Goal: Information Seeking & Learning: Learn about a topic

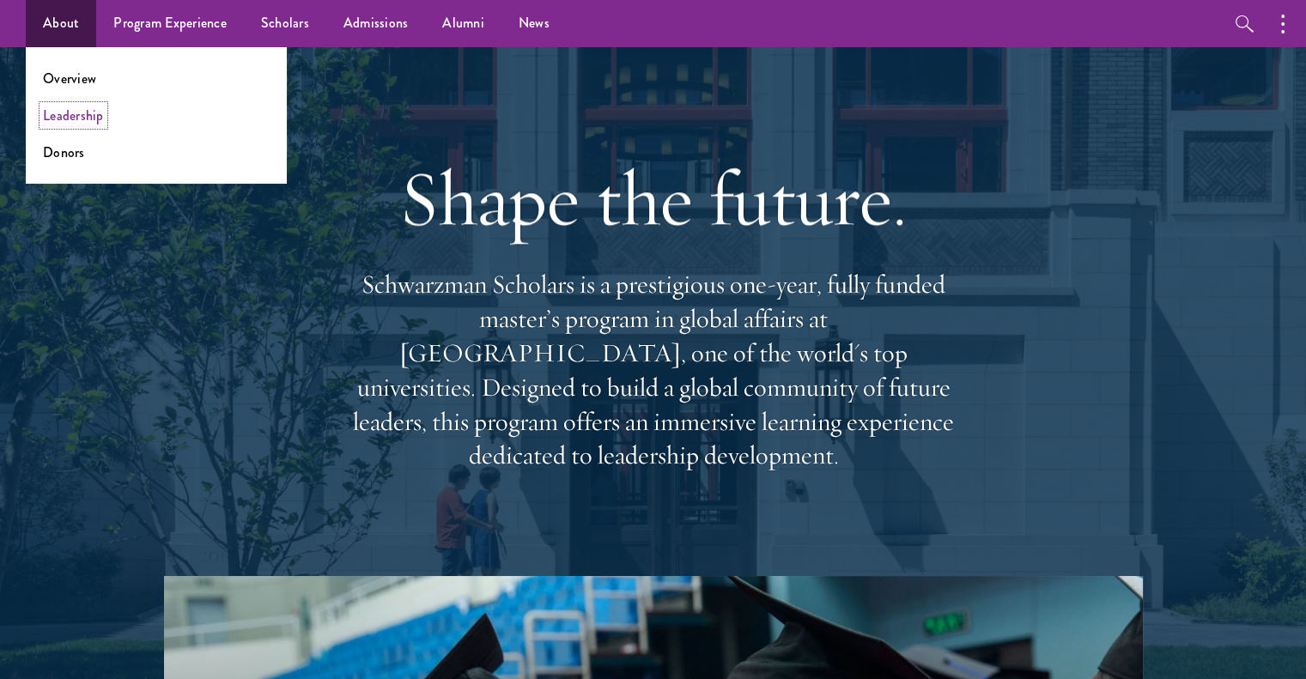
click at [80, 114] on link "Leadership" at bounding box center [73, 116] width 61 height 20
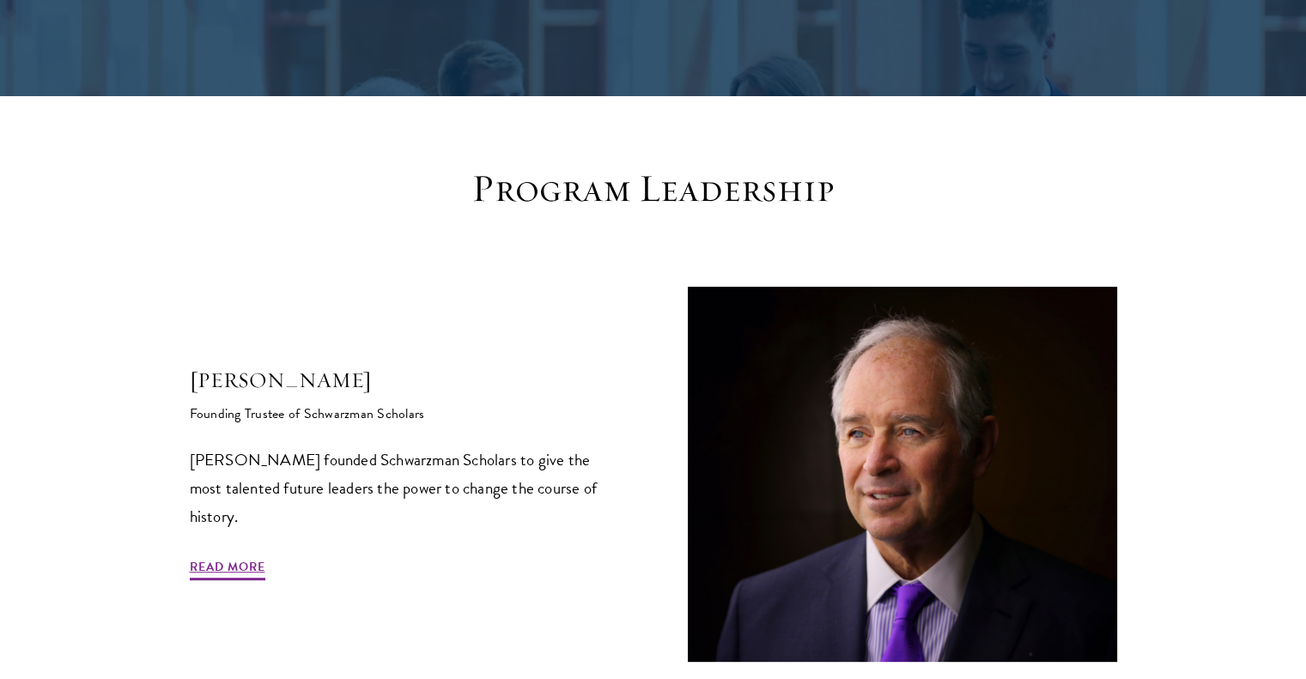
scroll to position [515, 0]
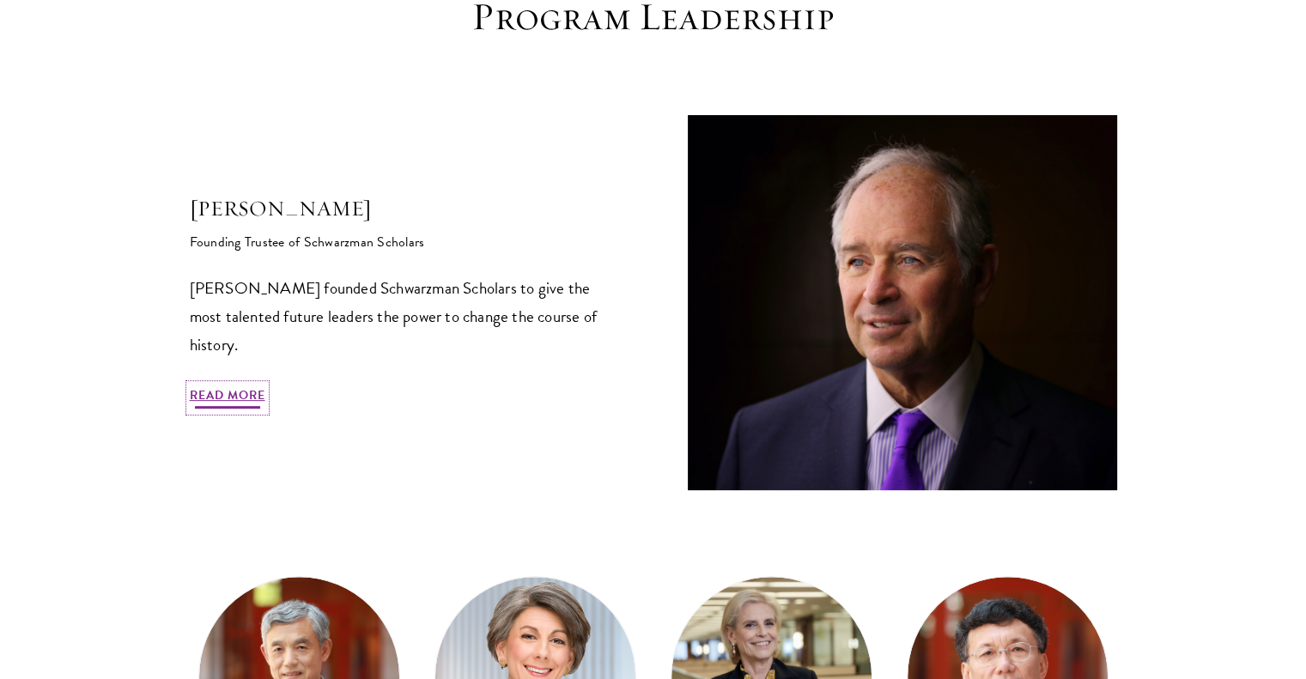
click at [227, 399] on link "Read More" at bounding box center [228, 398] width 76 height 27
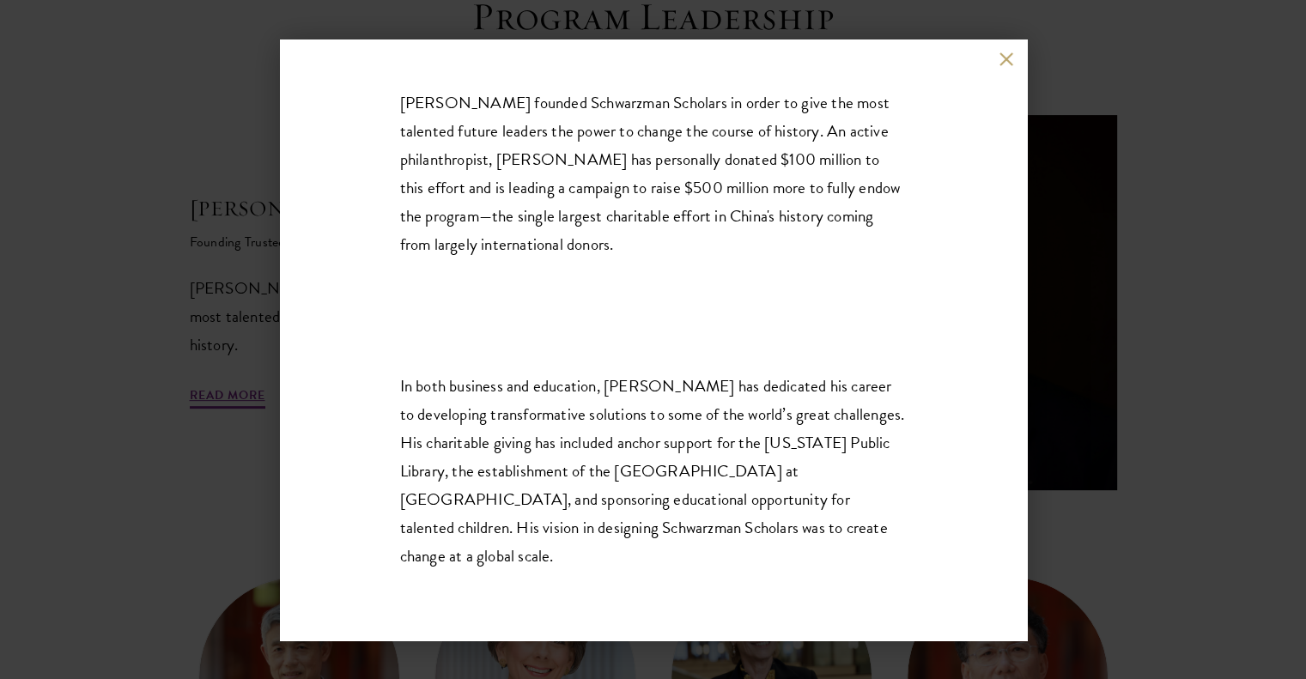
scroll to position [285, 0]
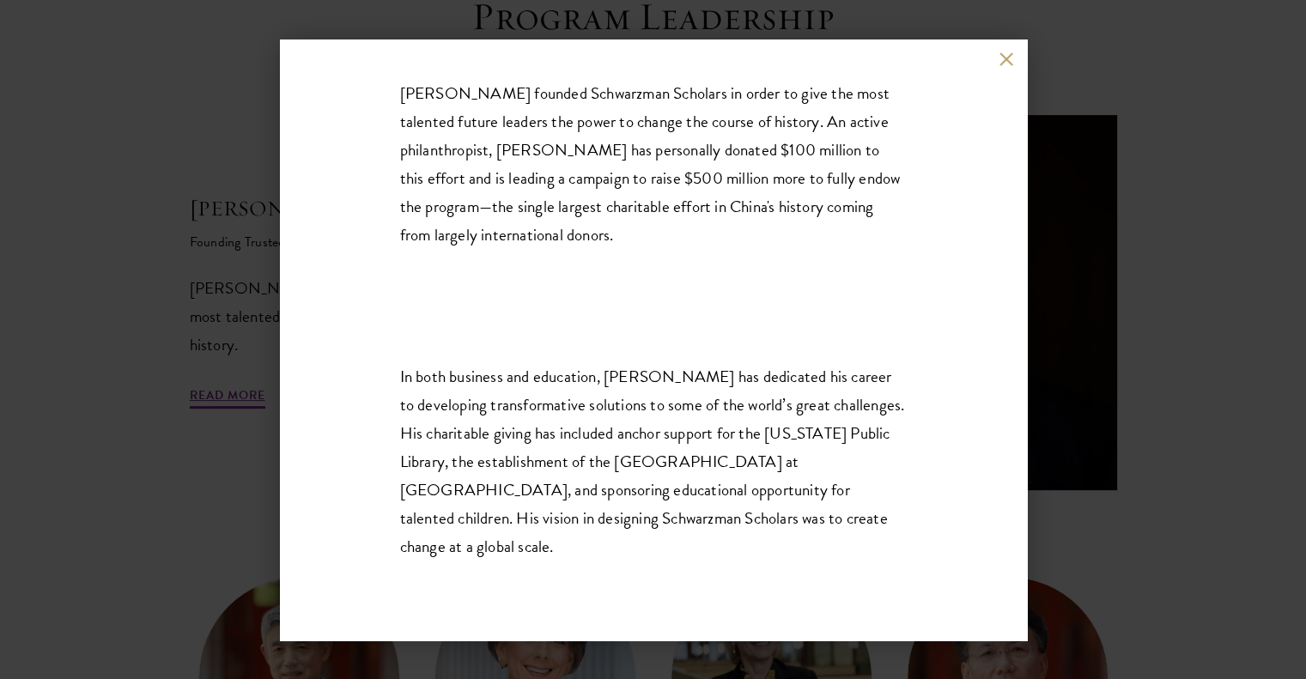
click at [1000, 61] on button at bounding box center [1006, 59] width 15 height 15
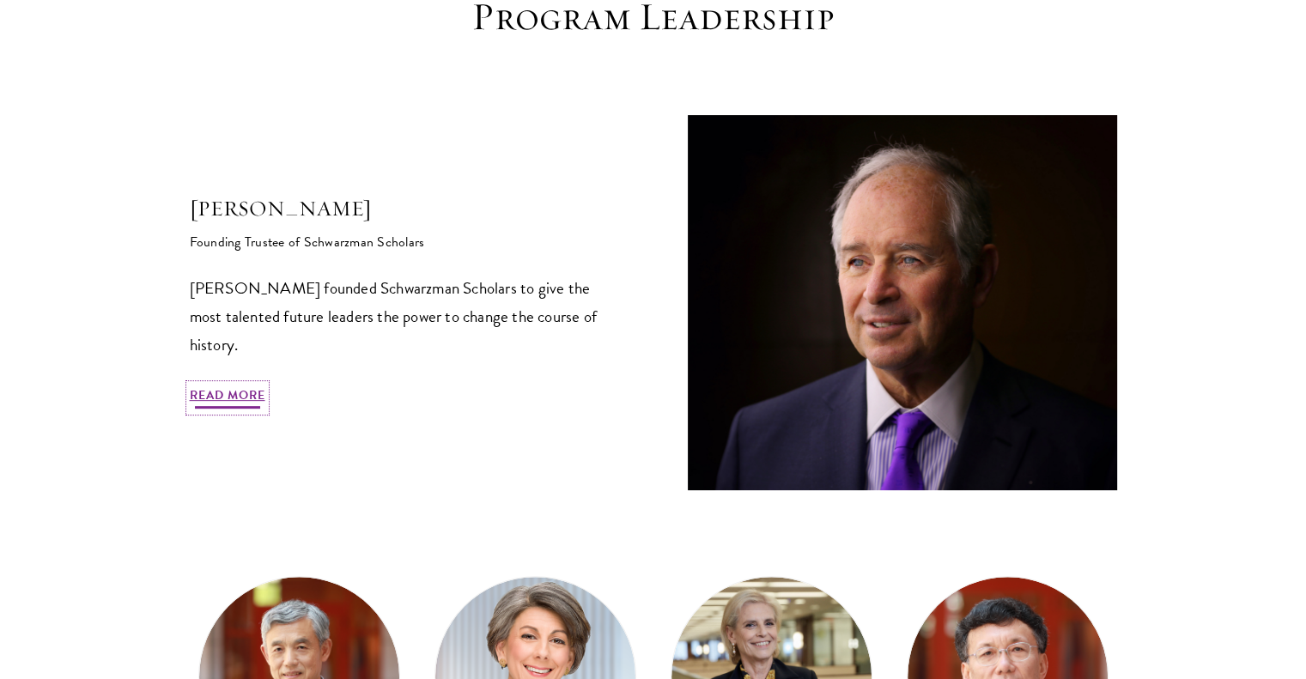
click at [249, 398] on link "Read More" at bounding box center [228, 398] width 76 height 27
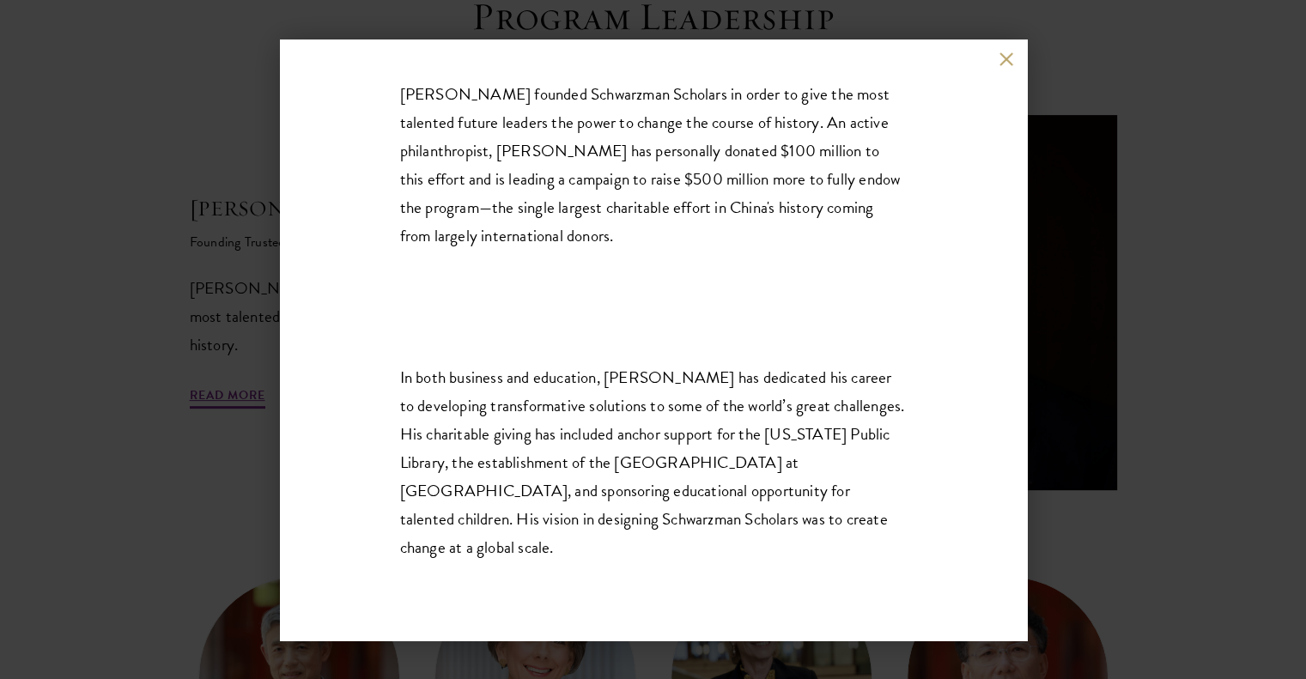
scroll to position [285, 0]
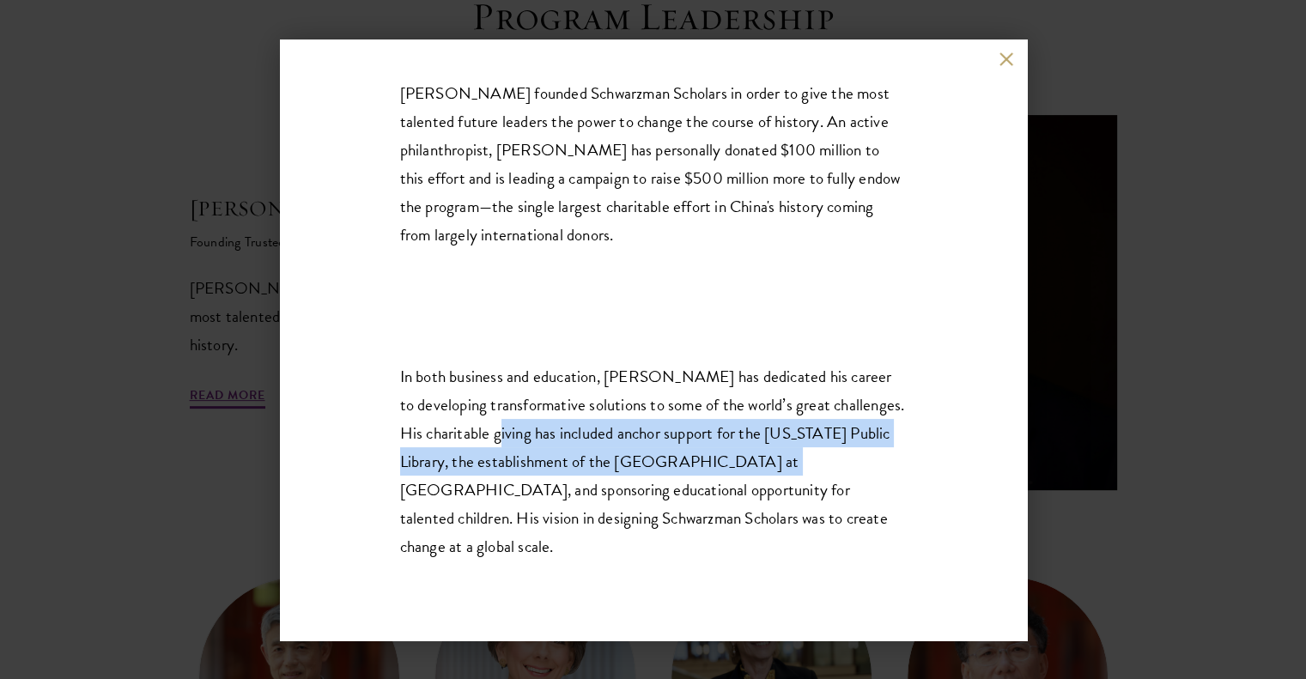
drag, startPoint x: 491, startPoint y: 439, endPoint x: 774, endPoint y: 453, distance: 282.9
click at [774, 453] on div "In both business and education, Mr. Schwarzman has dedicated his career to deve…" at bounding box center [653, 447] width 507 height 283
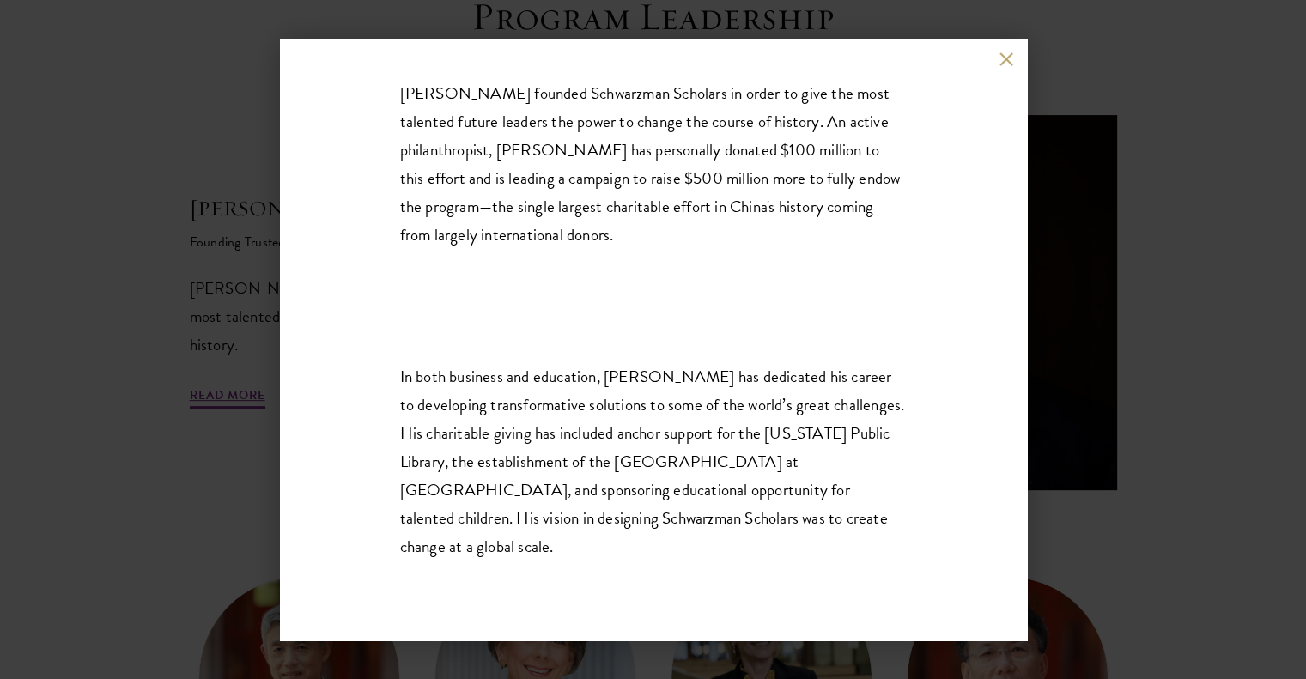
click at [793, 459] on div "In both business and education, Mr. Schwarzman has dedicated his career to deve…" at bounding box center [653, 447] width 507 height 283
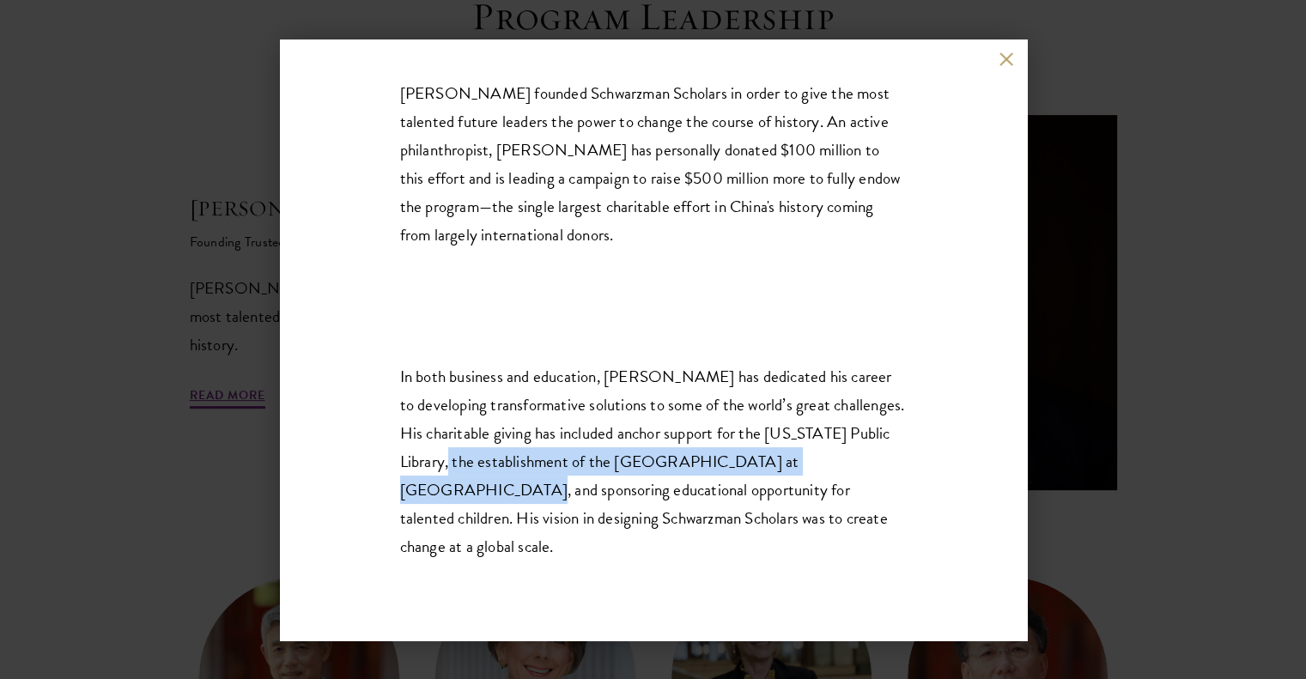
drag, startPoint x: 453, startPoint y: 464, endPoint x: 483, endPoint y: 480, distance: 34.2
click at [483, 480] on div "In both business and education, Mr. Schwarzman has dedicated his career to deve…" at bounding box center [653, 447] width 507 height 283
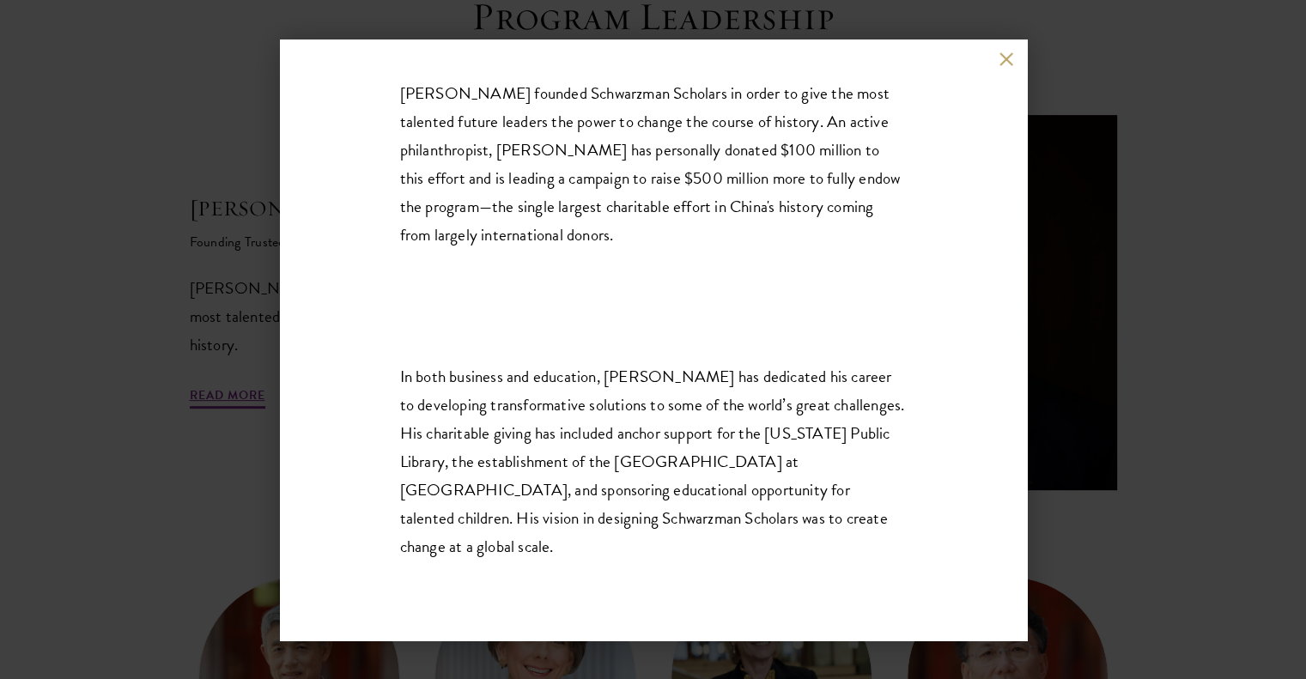
click at [997, 58] on div "Stephen A. Schwarzman Founding Trustee of Schwarzman Scholars Stephen A. Schwar…" at bounding box center [653, 339] width 747 height 601
click at [1003, 62] on button at bounding box center [1006, 59] width 15 height 15
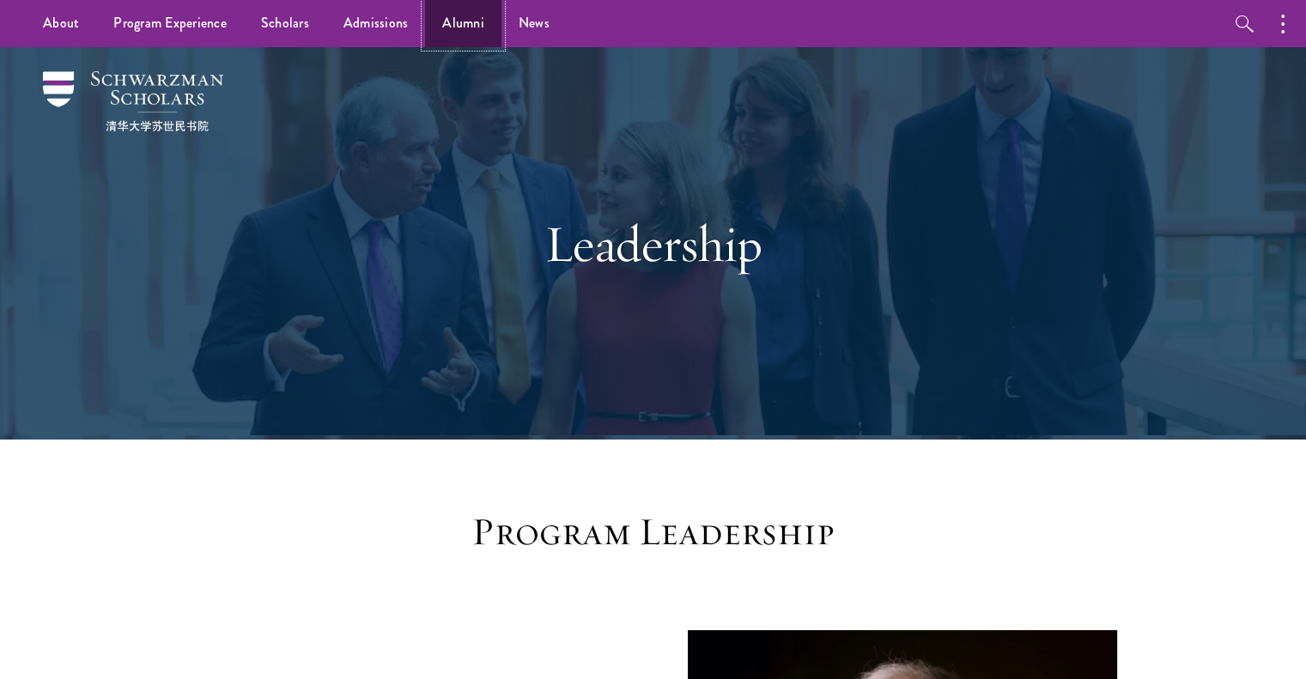
click at [463, 28] on link "Alumni" at bounding box center [463, 23] width 76 height 47
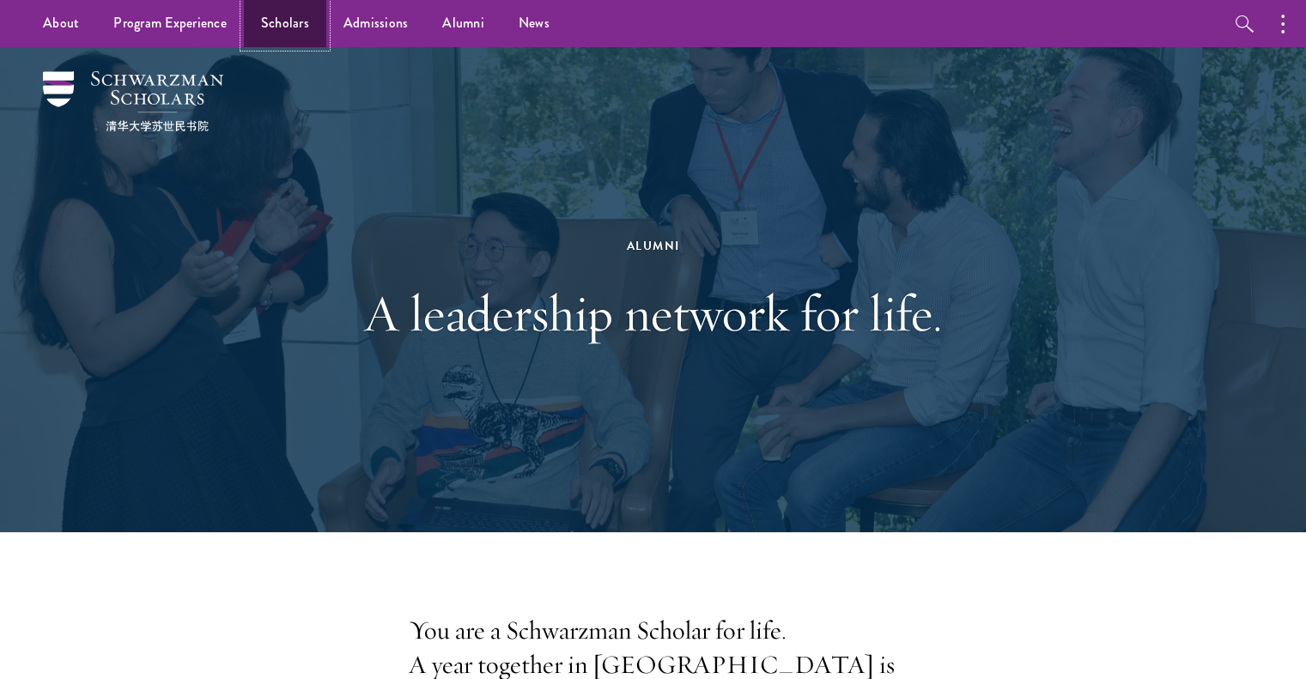
click at [292, 33] on link "Scholars" at bounding box center [285, 23] width 82 height 47
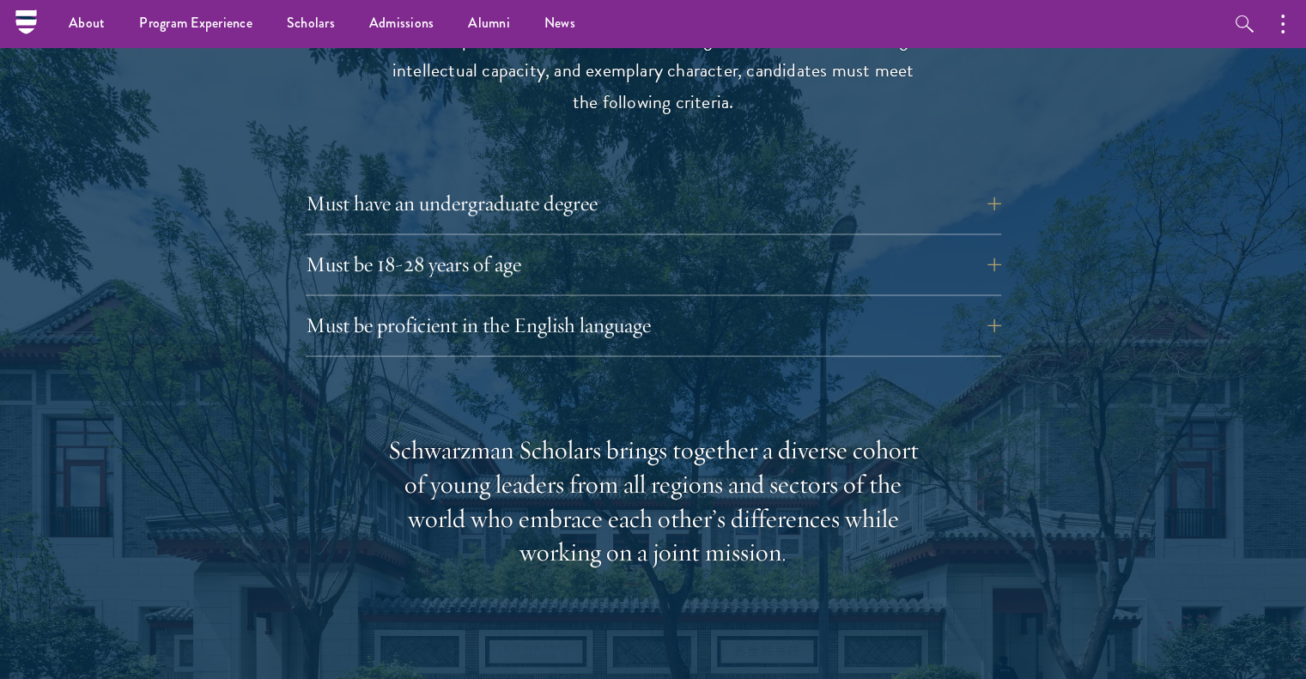
scroll to position [2318, 0]
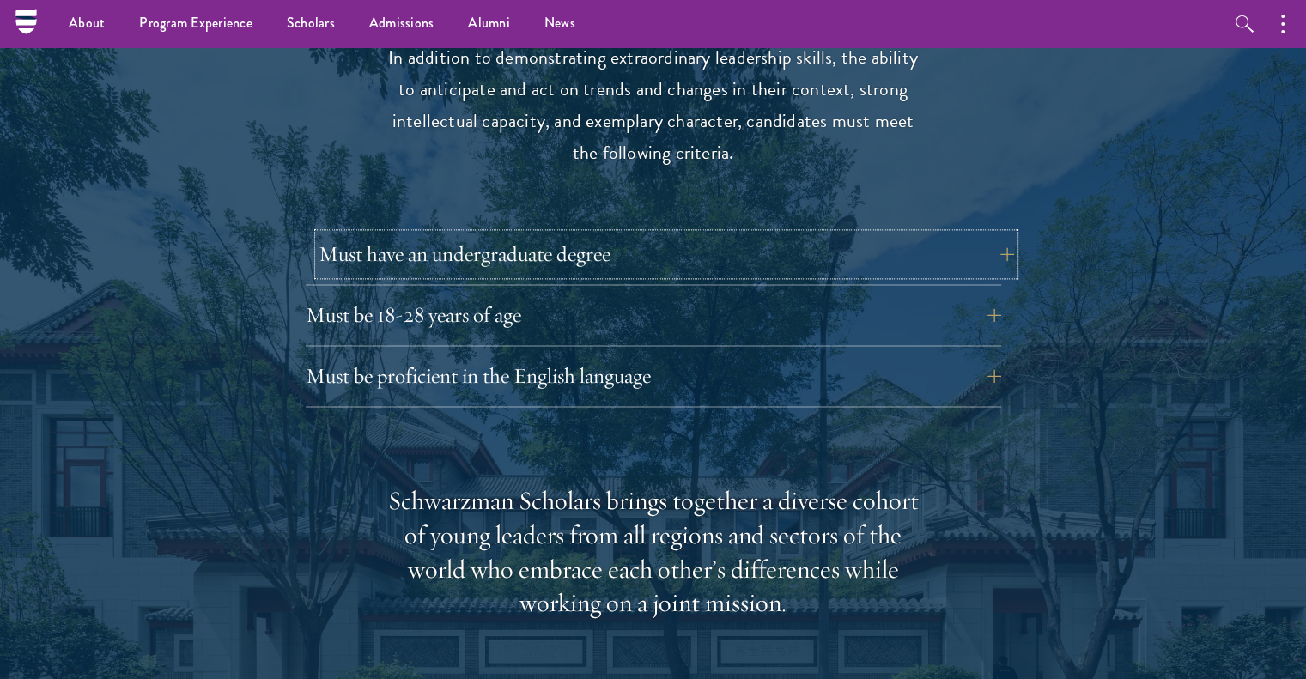
click at [359, 234] on button "Must have an undergraduate degree" at bounding box center [666, 254] width 695 height 41
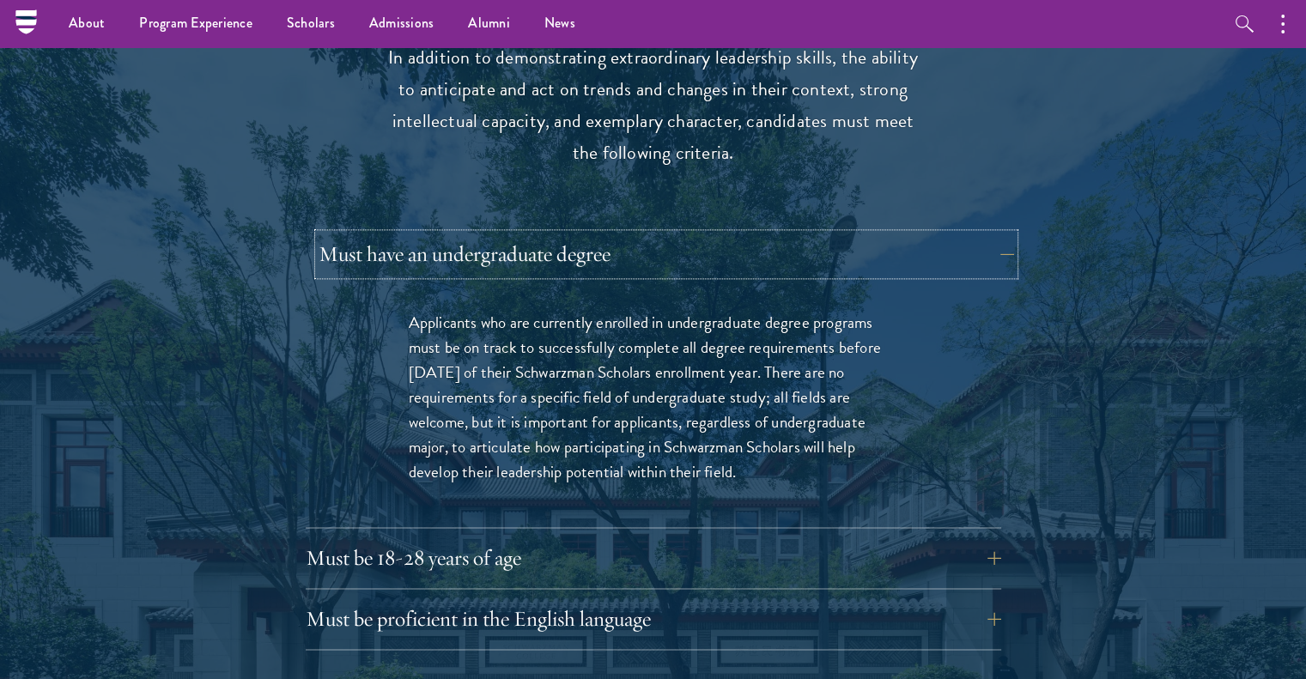
click at [359, 234] on button "Must have an undergraduate degree" at bounding box center [666, 254] width 695 height 41
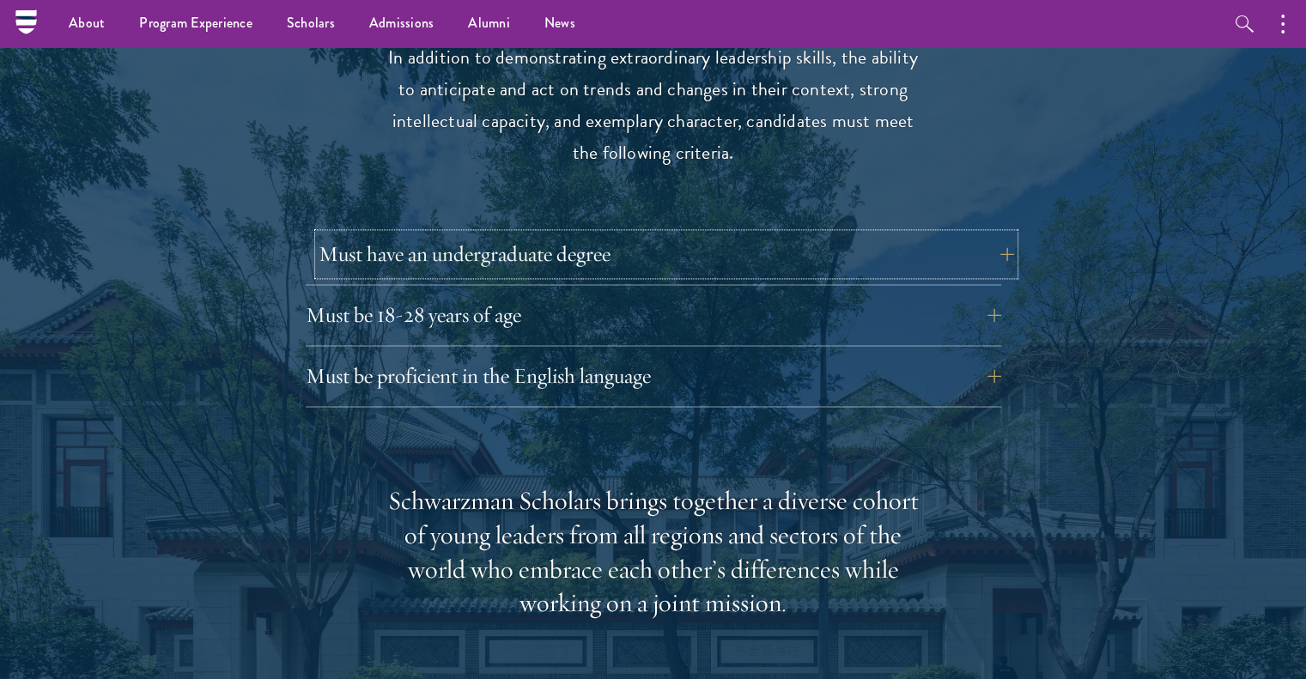
click at [359, 234] on button "Must have an undergraduate degree" at bounding box center [666, 254] width 695 height 41
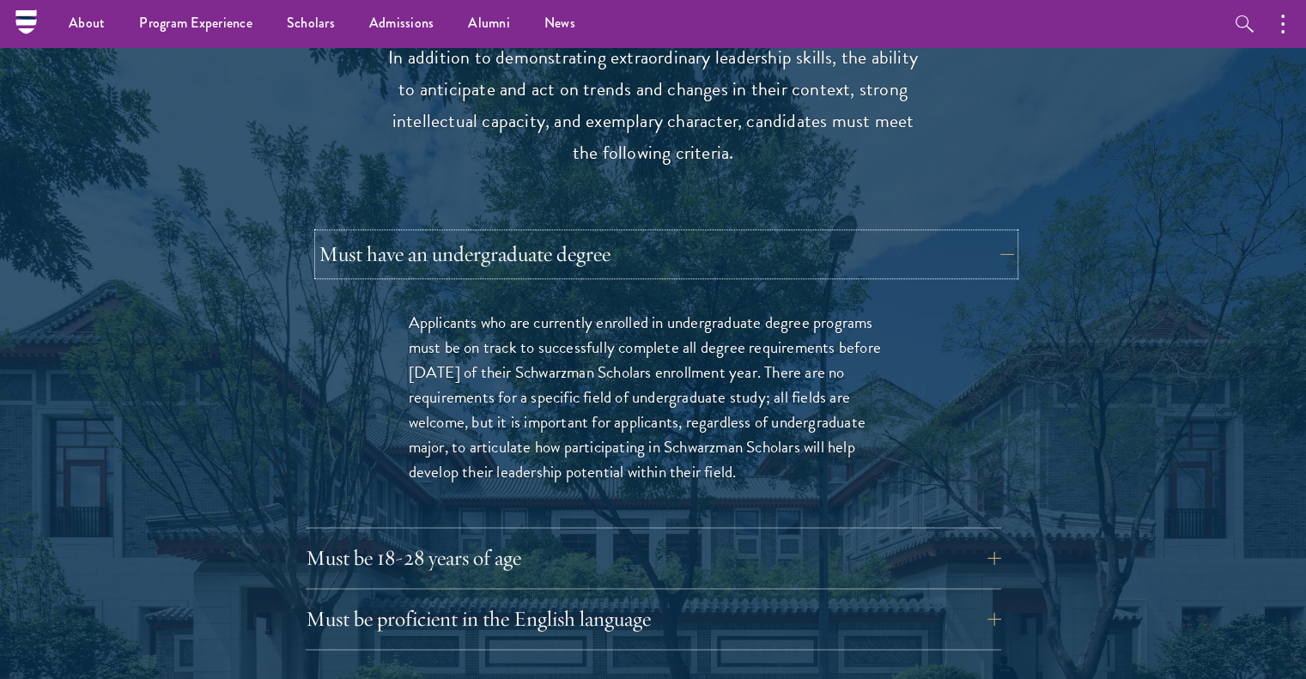
click at [359, 234] on button "Must have an undergraduate degree" at bounding box center [666, 254] width 695 height 41
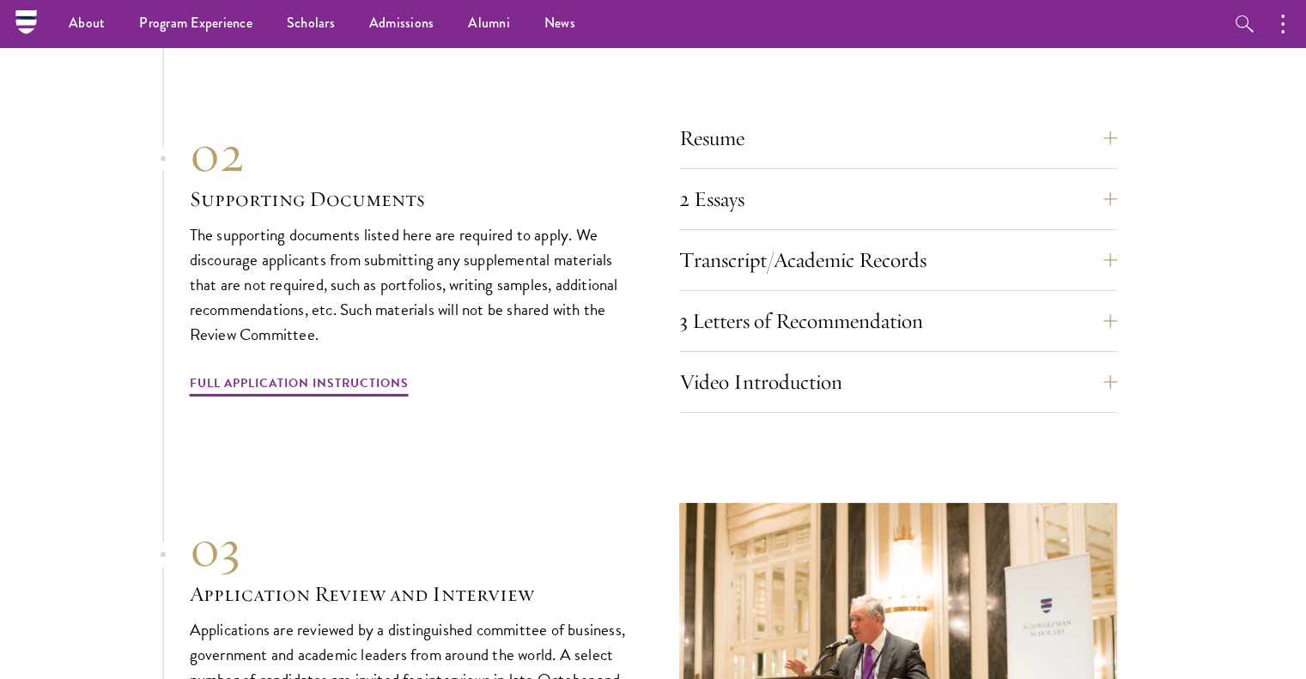
scroll to position [5323, 0]
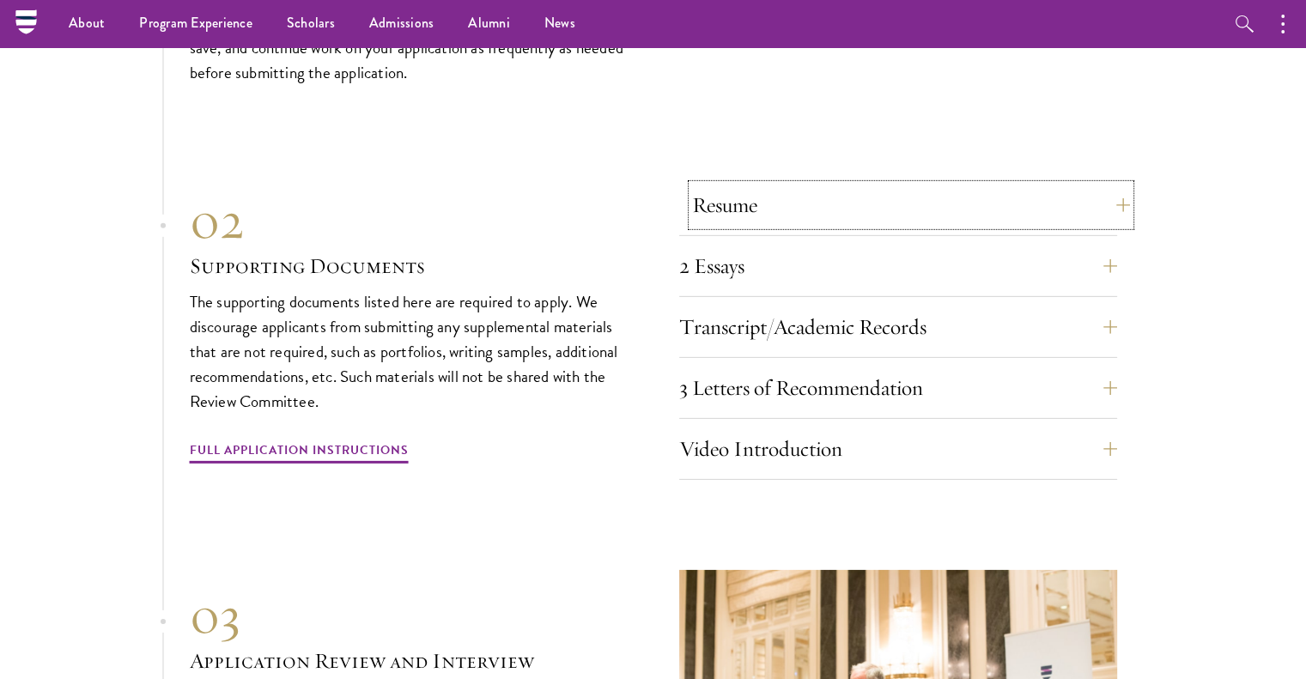
click at [714, 185] on button "Resume" at bounding box center [911, 205] width 438 height 41
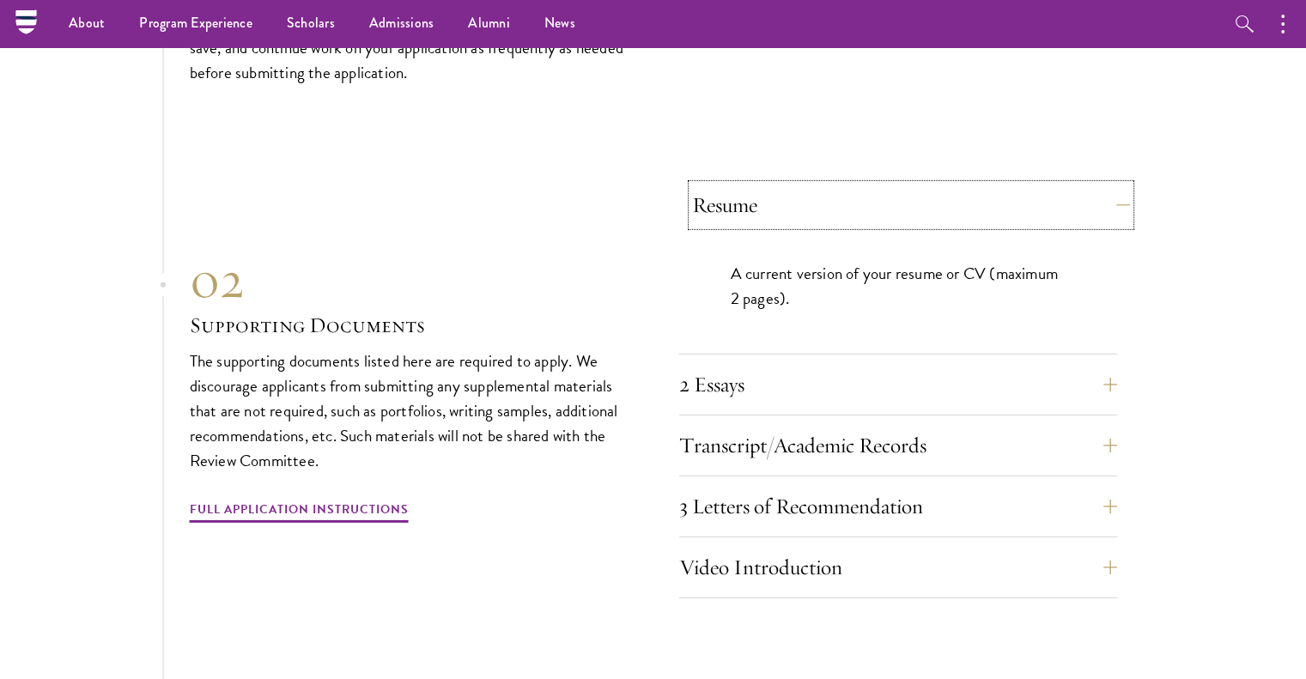
click at [714, 185] on button "Resume" at bounding box center [911, 205] width 438 height 41
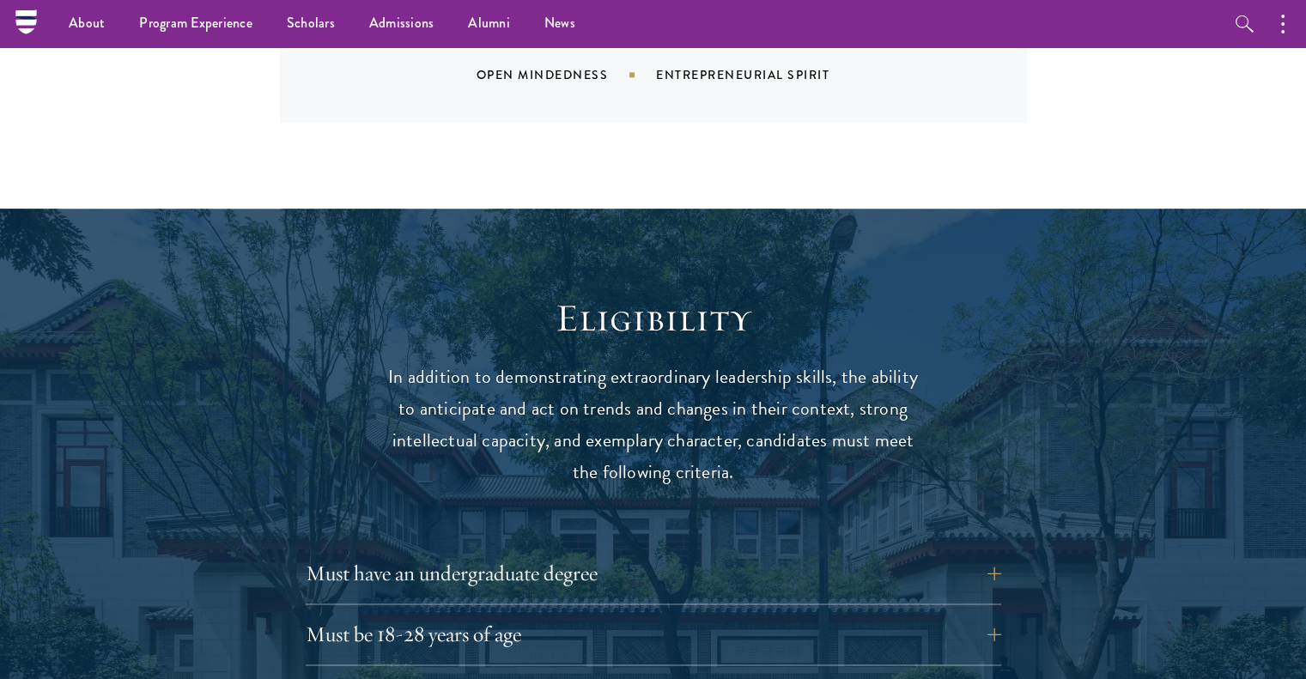
scroll to position [2176, 0]
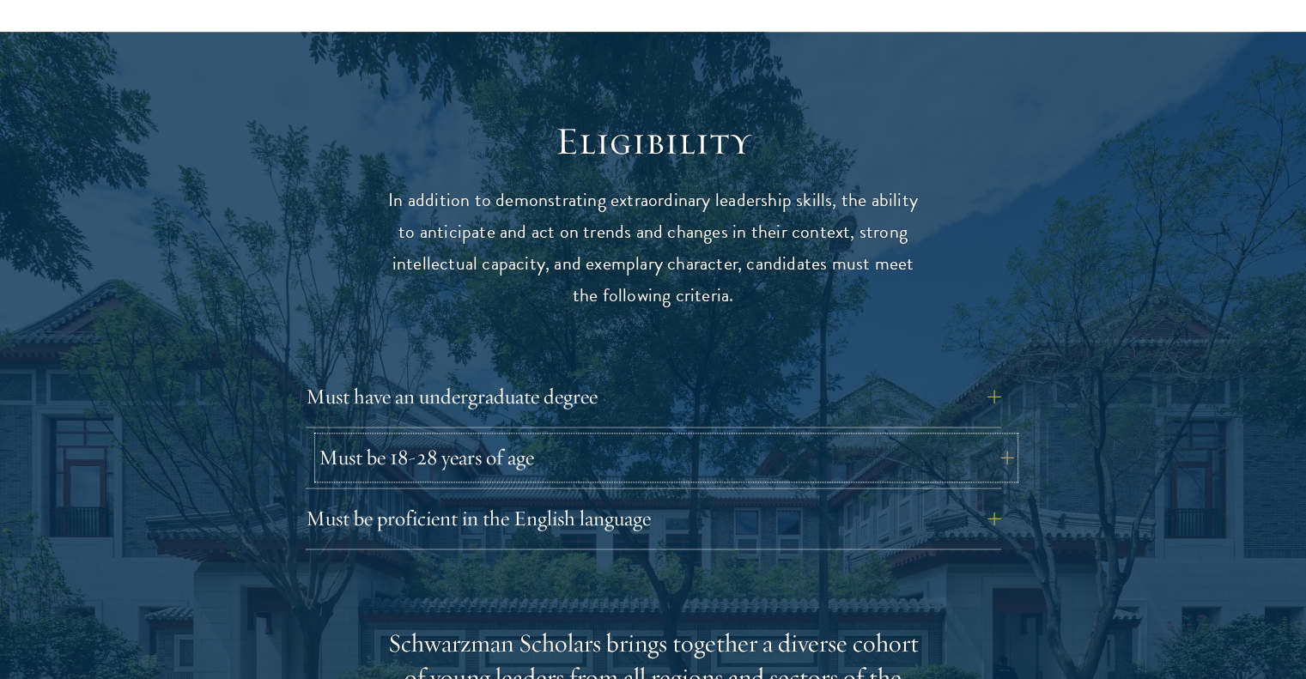
click at [428, 438] on button "Must be 18-28 years of age" at bounding box center [666, 457] width 695 height 41
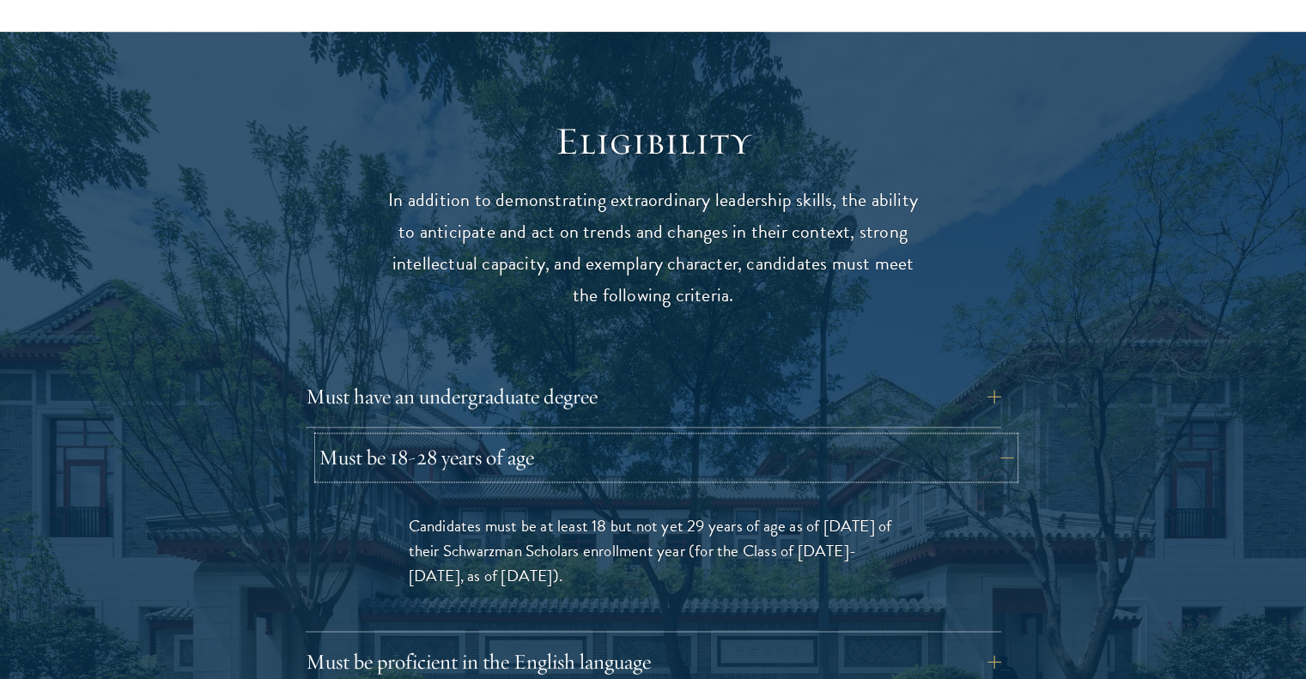
click at [428, 437] on button "Must be 18-28 years of age" at bounding box center [666, 457] width 695 height 41
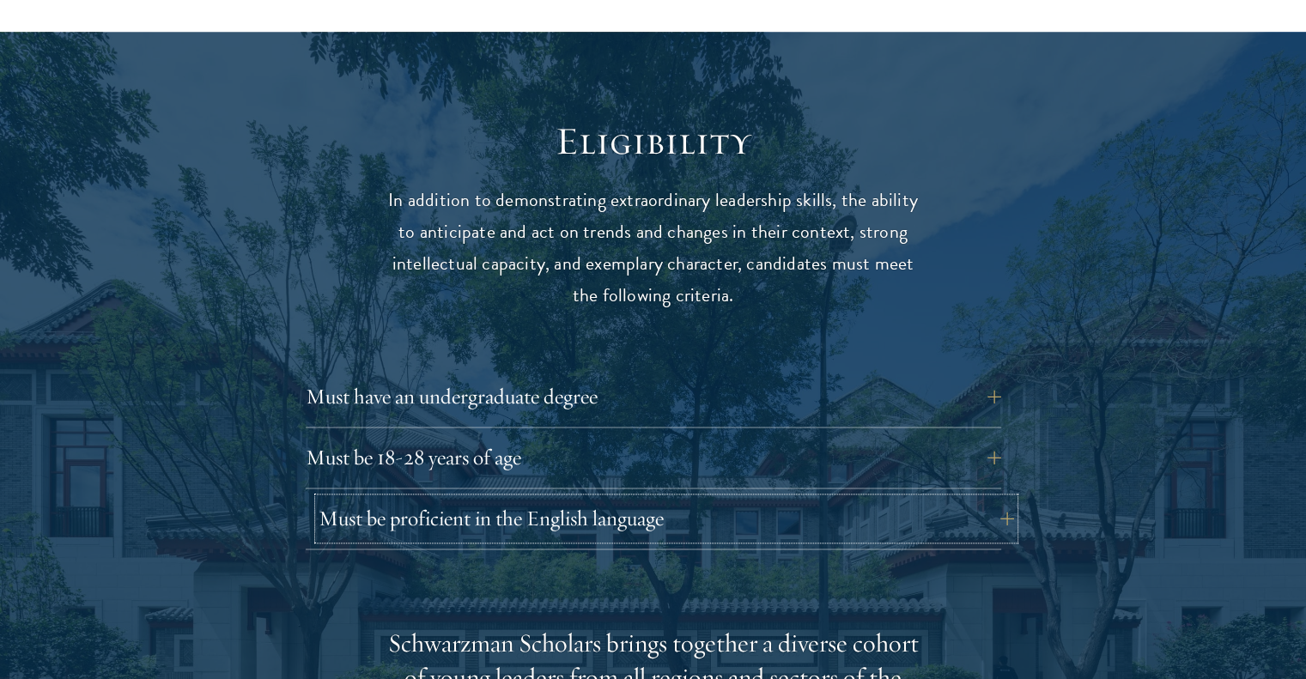
click at [430, 498] on button "Must be proficient in the English language" at bounding box center [666, 518] width 695 height 41
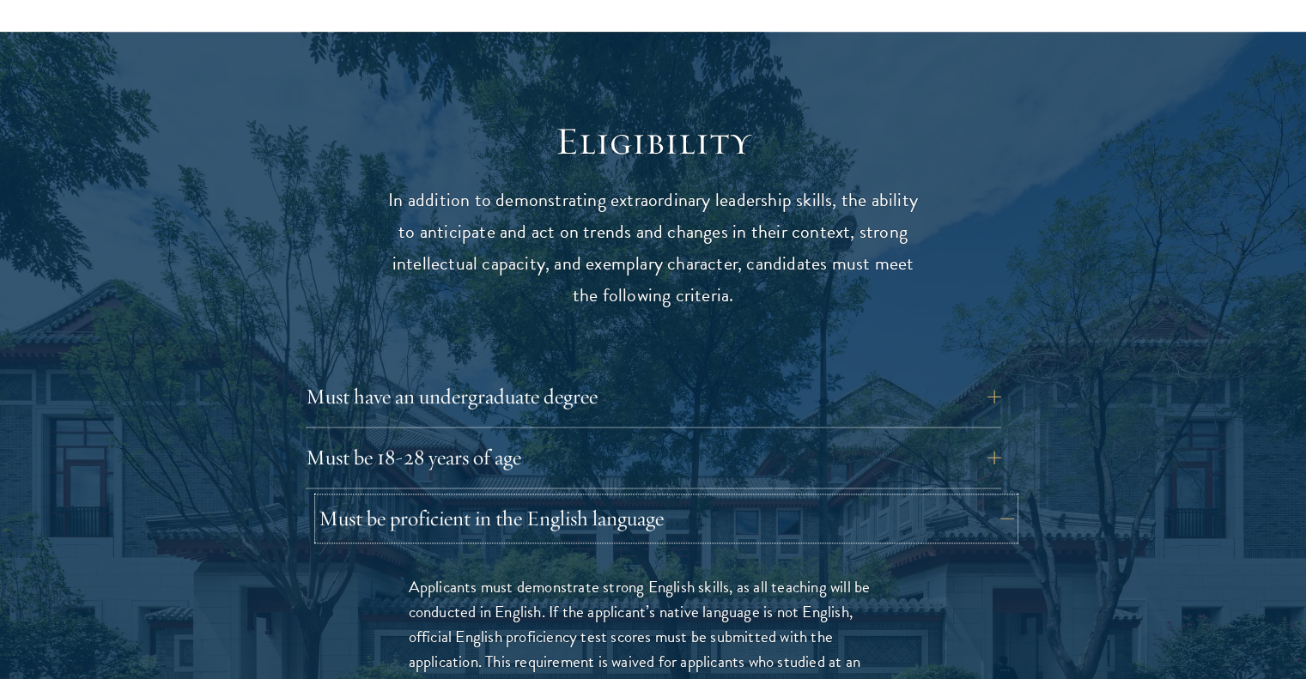
click at [430, 498] on button "Must be proficient in the English language" at bounding box center [666, 518] width 695 height 41
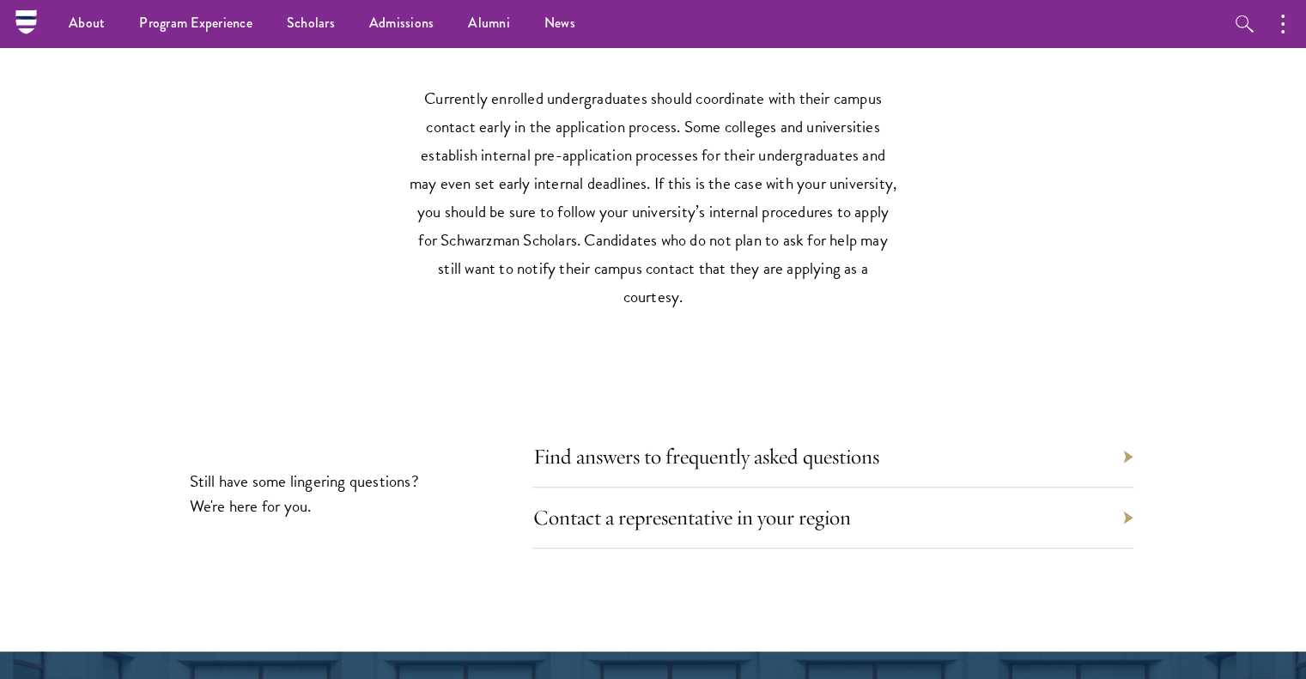
scroll to position [7499, 0]
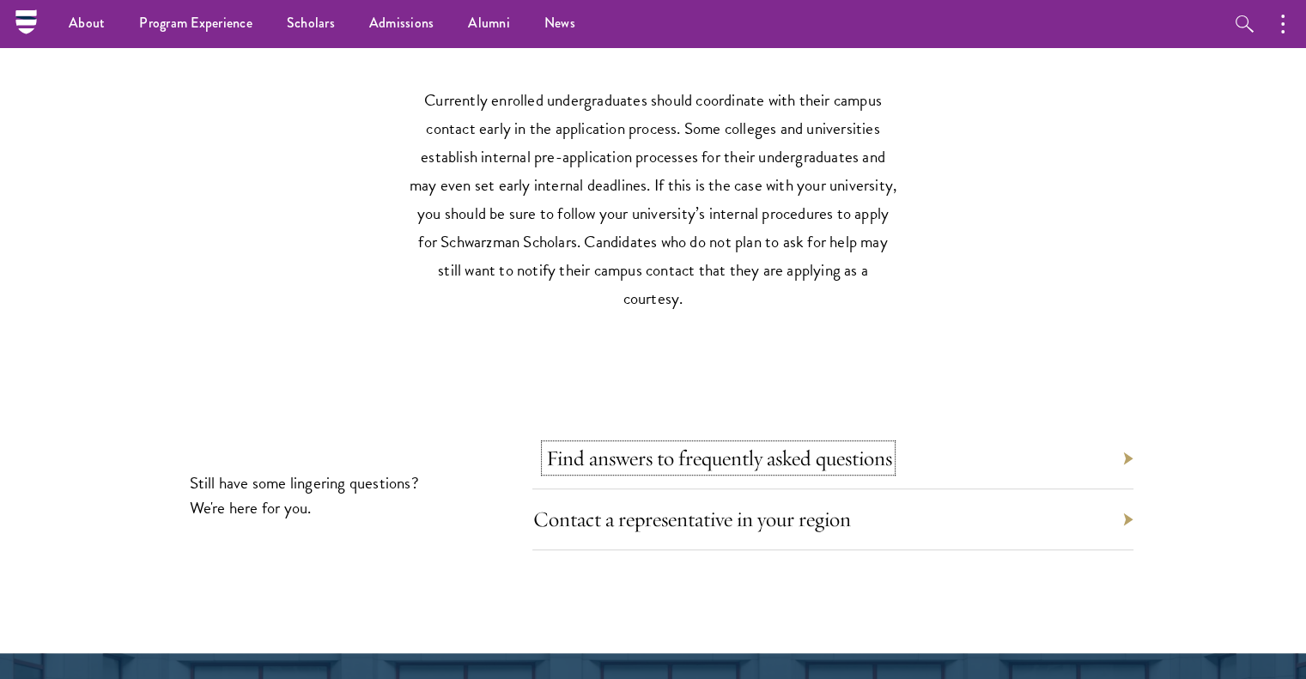
click at [647, 445] on link "Find answers to frequently asked questions" at bounding box center [718, 458] width 346 height 27
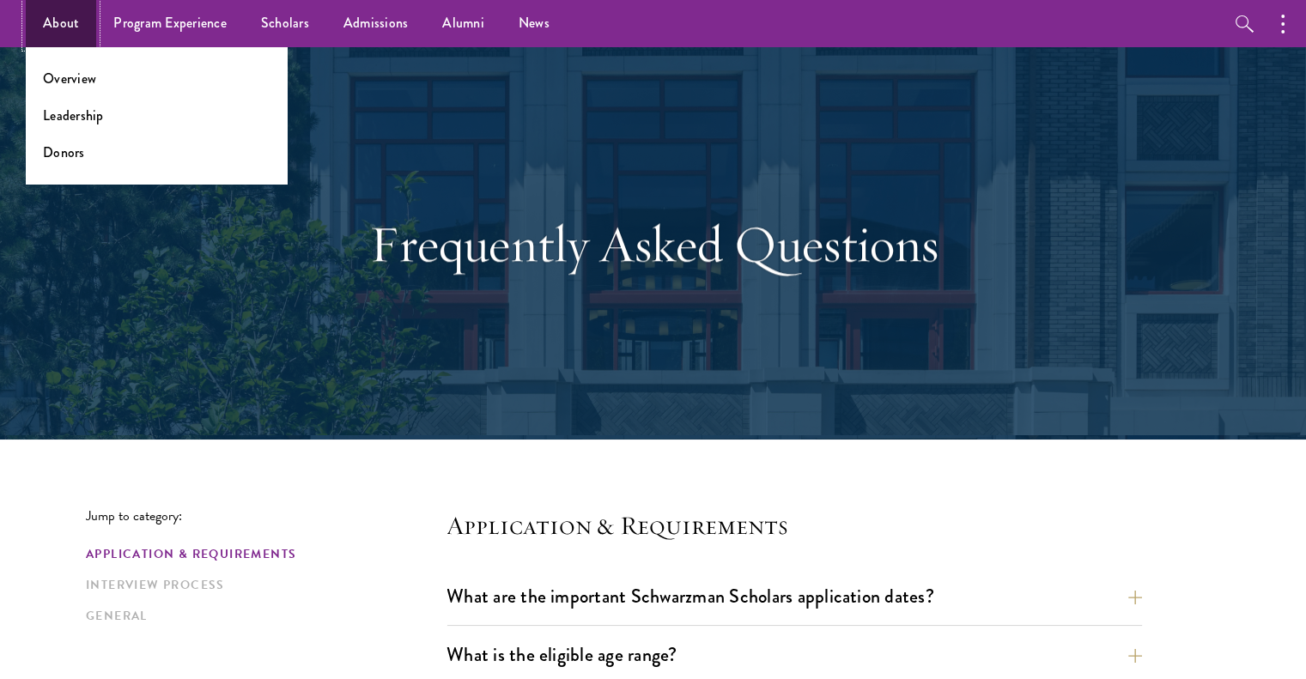
click at [64, 14] on link "About" at bounding box center [61, 23] width 70 height 47
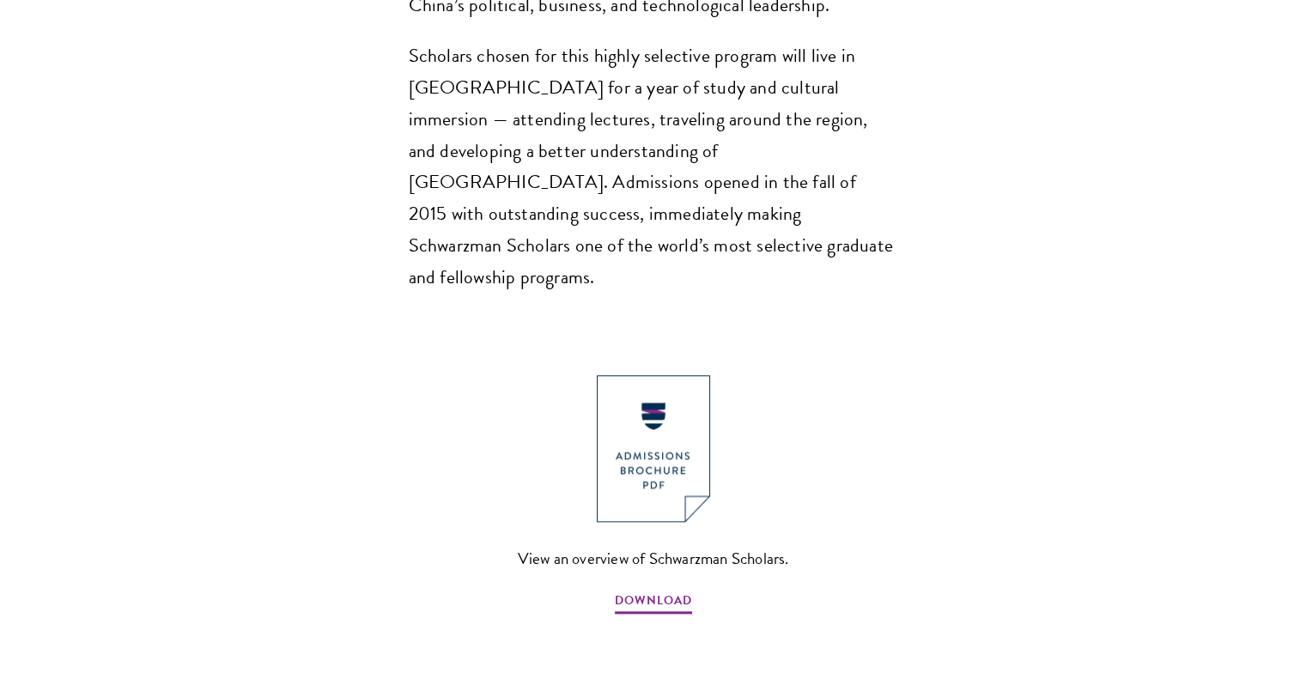
scroll to position [1889, 0]
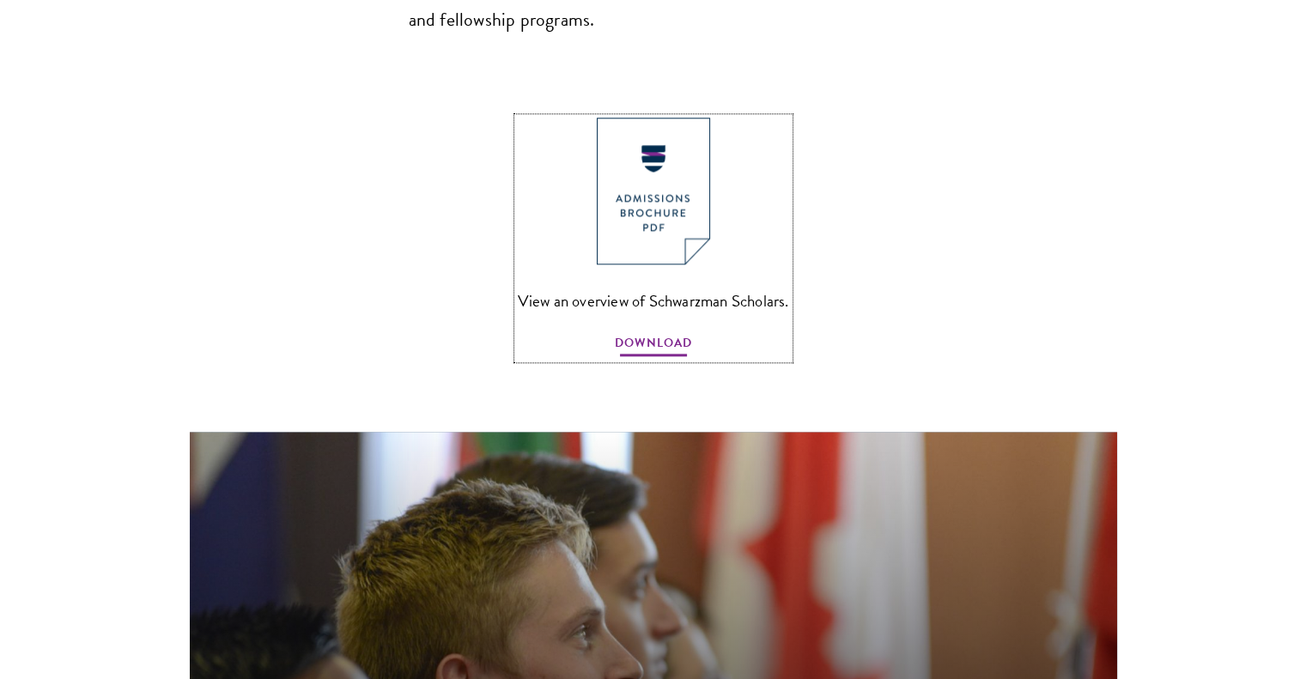
click at [647, 332] on span "DOWNLOAD" at bounding box center [653, 345] width 77 height 27
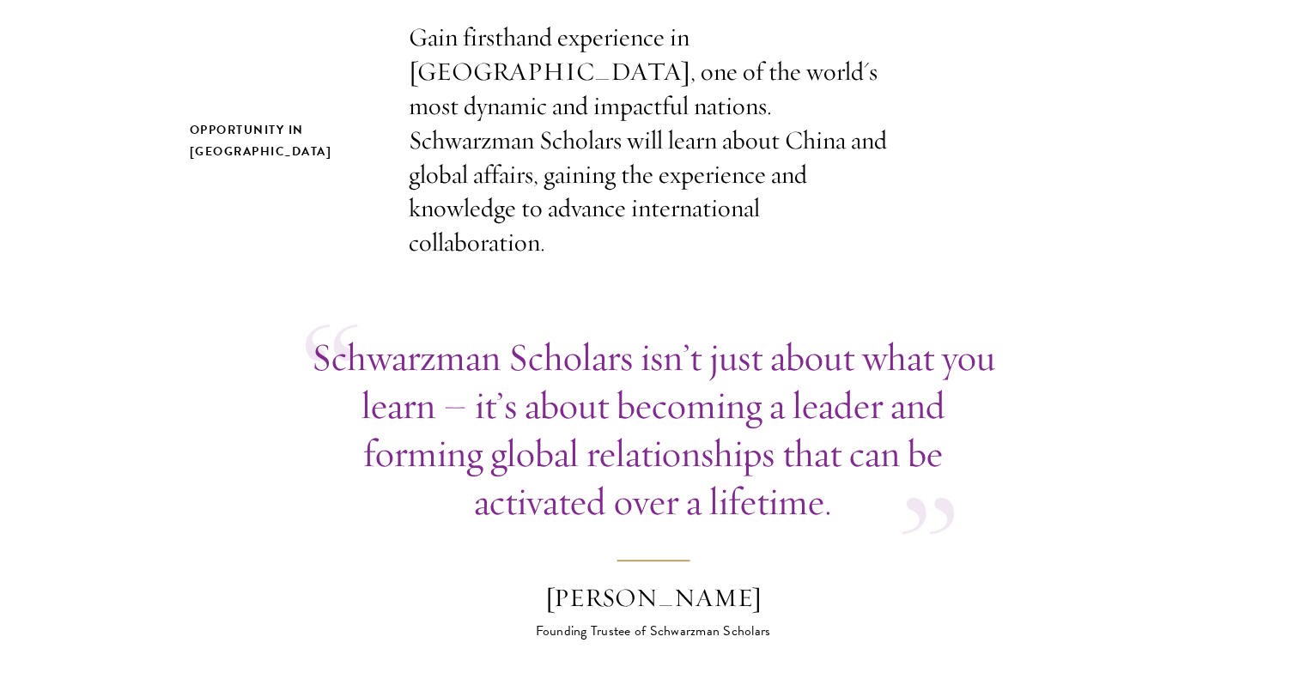
scroll to position [0, 0]
